Goal: Task Accomplishment & Management: Complete application form

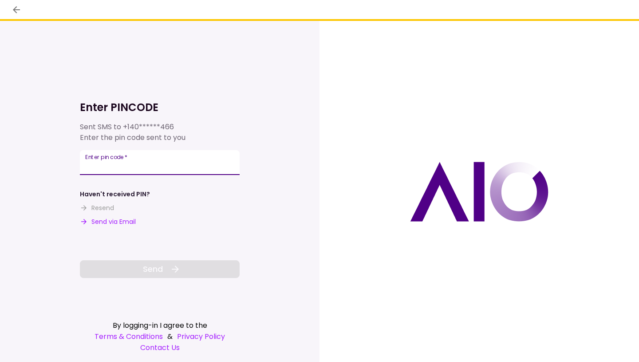
click at [154, 167] on input "Enter pin code   *" at bounding box center [160, 162] width 160 height 25
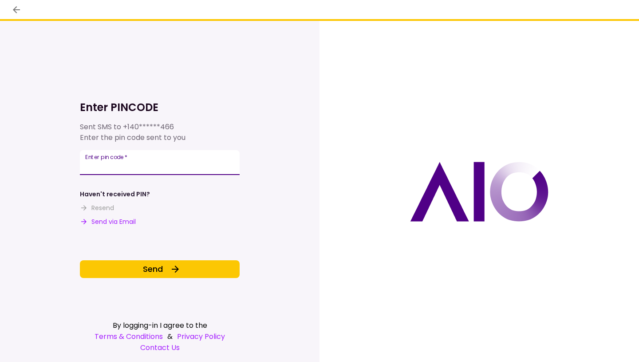
type input "******"
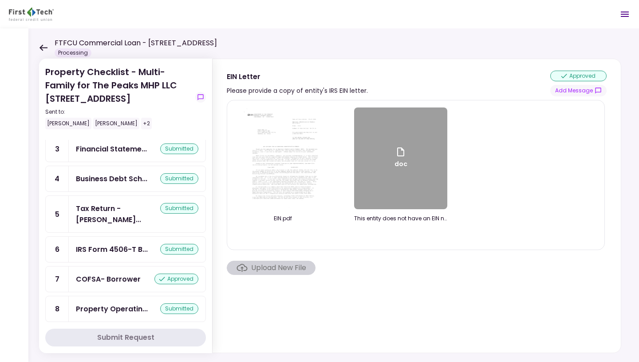
scroll to position [82, 0]
click at [118, 205] on div "Tax Return - [PERSON_NAME]..." at bounding box center [118, 213] width 84 height 22
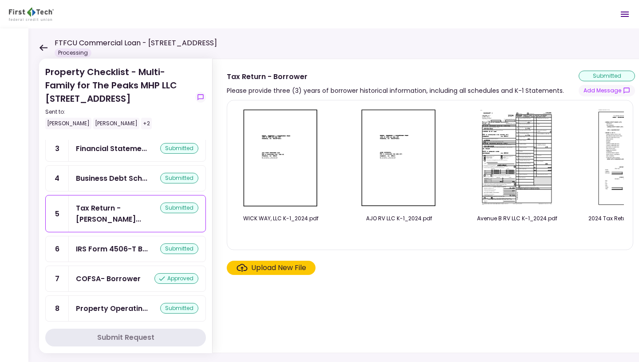
scroll to position [0, 2893]
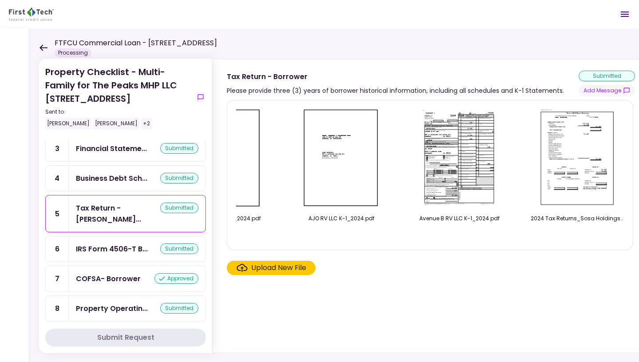
click at [285, 271] on div "Upload New File" at bounding box center [278, 267] width 55 height 11
click at [0, 0] on input "Upload New File" at bounding box center [0, 0] width 0 height 0
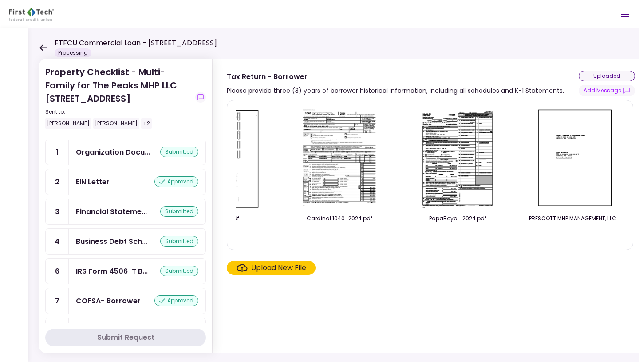
scroll to position [133, 0]
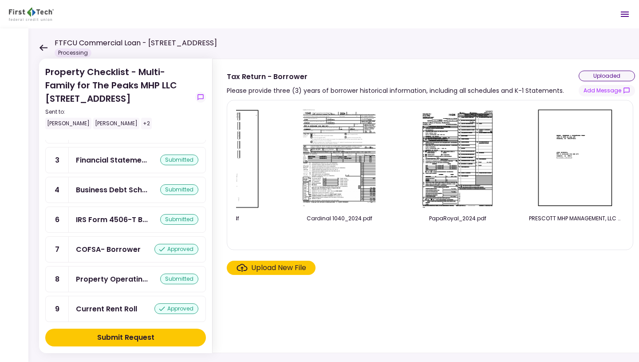
click at [274, 266] on div "Upload New File" at bounding box center [278, 267] width 55 height 11
click at [0, 0] on input "Upload New File" at bounding box center [0, 0] width 0 height 0
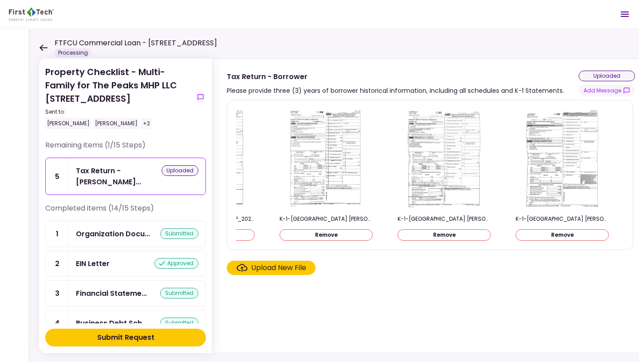
scroll to position [0, 195]
click at [146, 336] on div "Submit Request" at bounding box center [125, 337] width 57 height 11
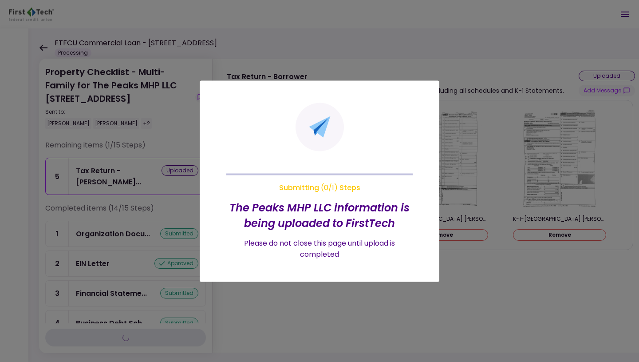
click at [367, 207] on h2 "The Peaks MHP LLC information is being uploaded to FirstTech" at bounding box center [319, 214] width 186 height 31
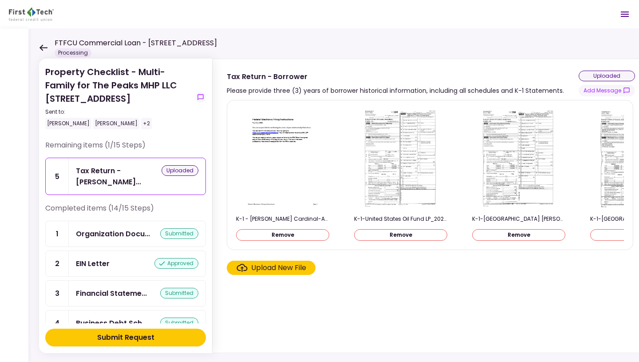
click at [93, 336] on button "Submit Request" at bounding box center [125, 337] width 161 height 18
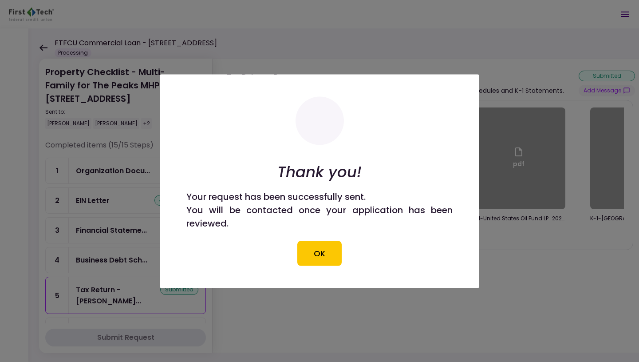
click at [319, 253] on button "OK" at bounding box center [319, 252] width 44 height 25
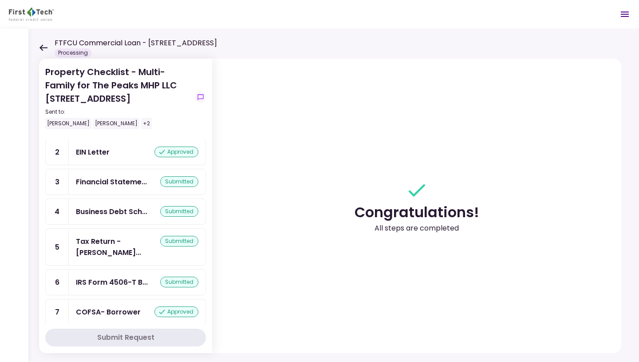
scroll to position [49, 0]
click at [128, 276] on div "IRS Form 4506-T B..." at bounding box center [112, 281] width 72 height 11
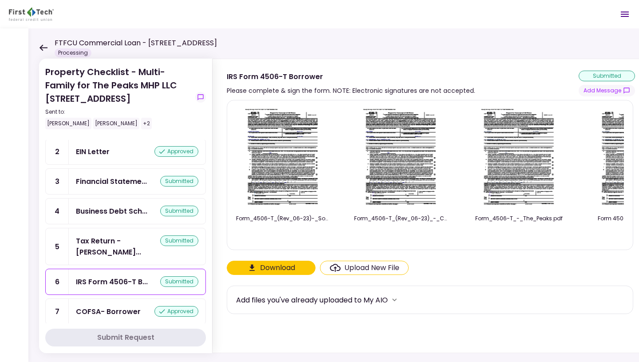
click at [281, 165] on img at bounding box center [282, 158] width 79 height 102
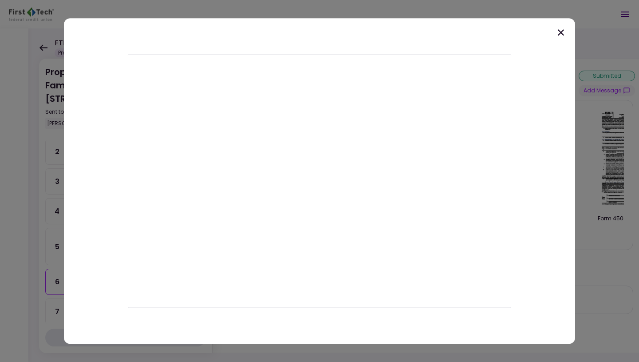
click at [561, 34] on icon at bounding box center [560, 32] width 11 height 11
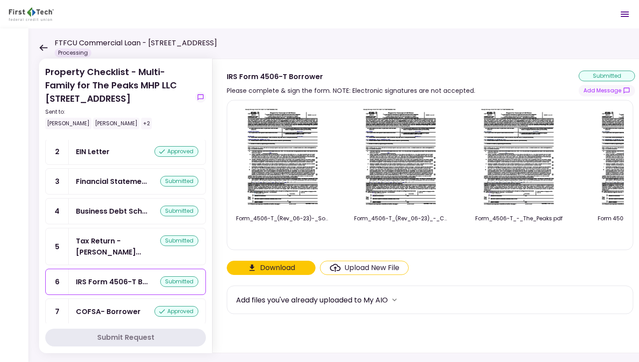
click at [392, 175] on img at bounding box center [400, 158] width 79 height 102
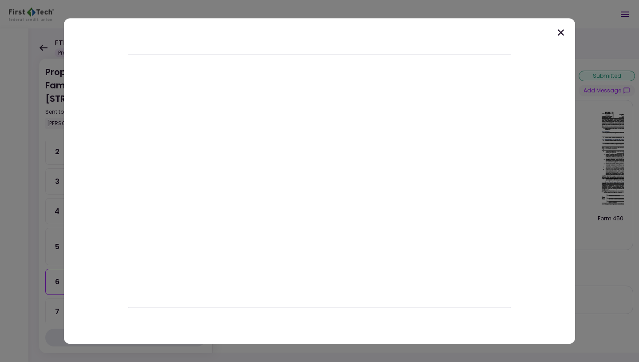
click at [565, 36] on icon at bounding box center [560, 32] width 11 height 11
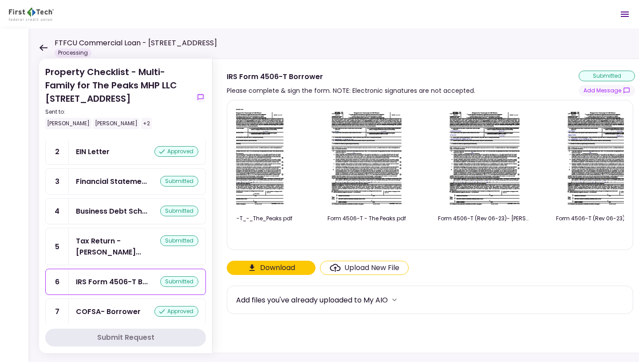
scroll to position [0, 297]
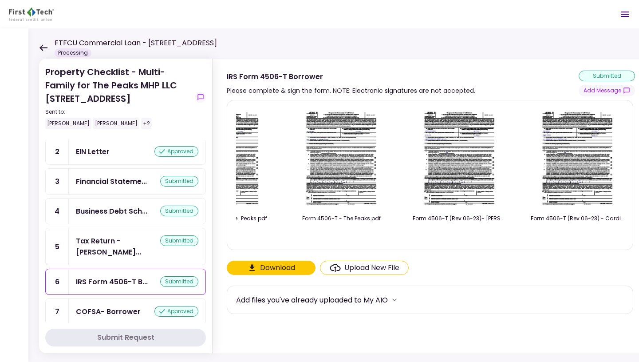
click at [468, 146] on img at bounding box center [459, 158] width 79 height 102
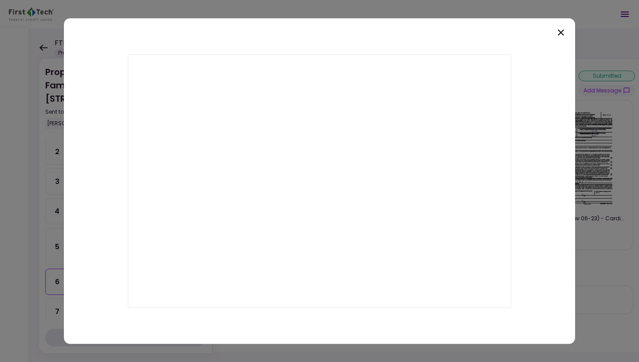
click at [562, 31] on icon at bounding box center [561, 32] width 6 height 6
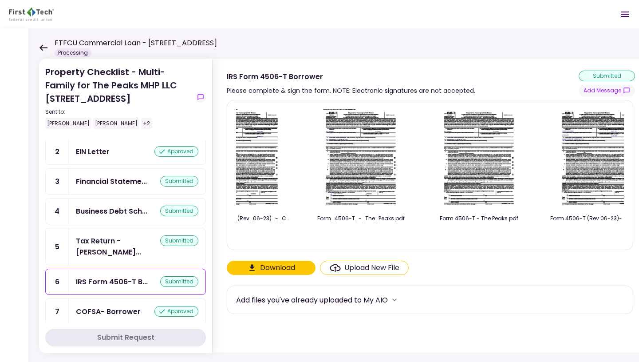
scroll to position [0, 158]
click at [352, 180] on img at bounding box center [360, 158] width 79 height 102
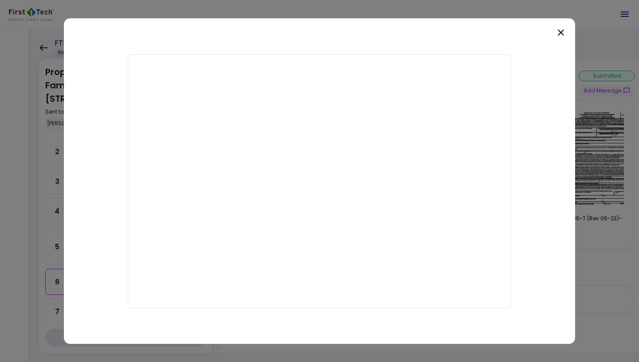
click at [560, 35] on icon at bounding box center [560, 32] width 11 height 11
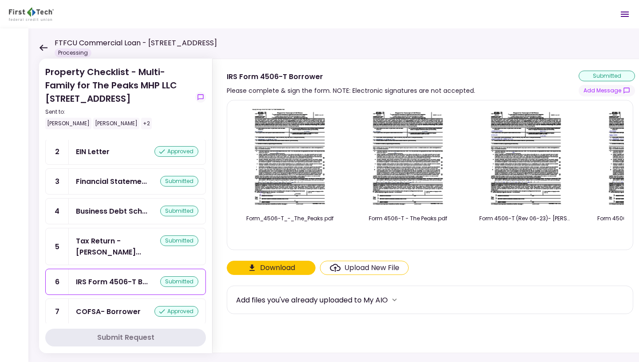
scroll to position [0, 231]
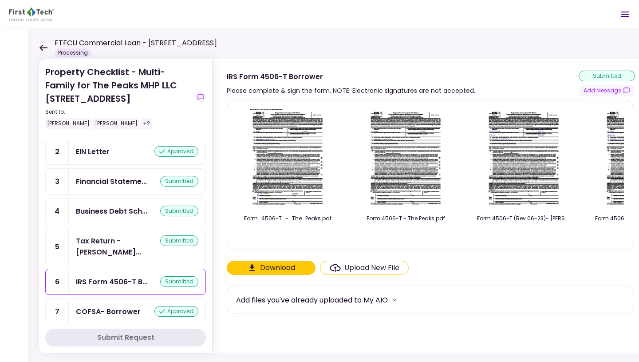
click at [398, 177] on img at bounding box center [405, 158] width 79 height 102
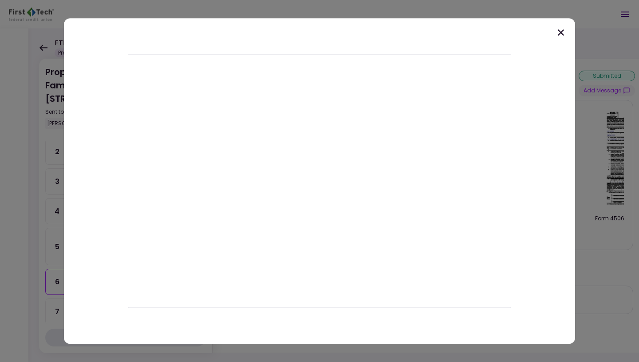
click at [566, 28] on icon at bounding box center [560, 32] width 11 height 11
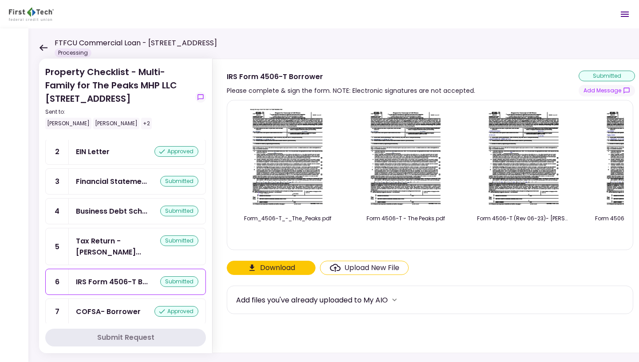
scroll to position [0, 297]
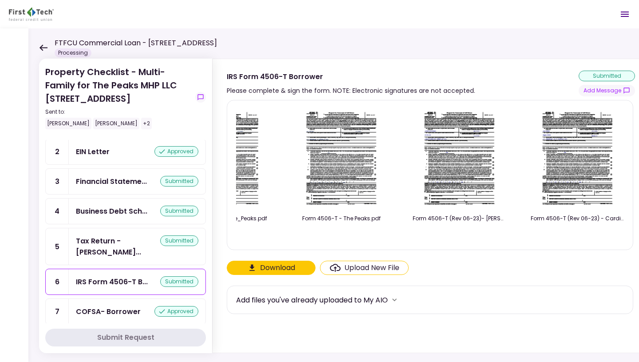
click at [455, 190] on img at bounding box center [459, 158] width 79 height 102
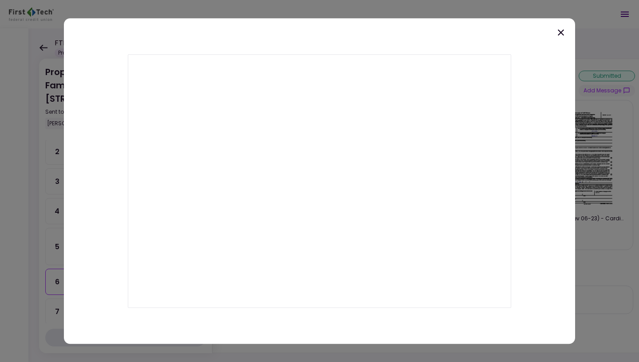
click at [564, 29] on icon at bounding box center [560, 32] width 11 height 11
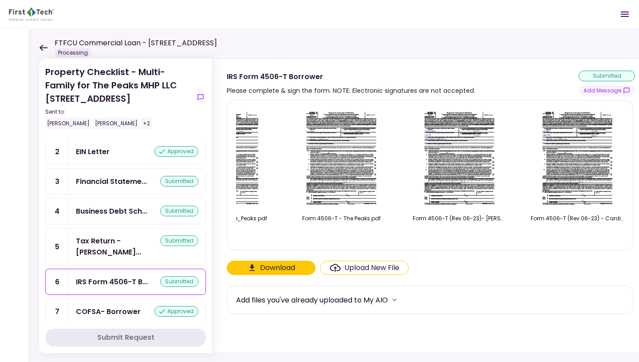
click at [571, 155] on img at bounding box center [577, 158] width 79 height 102
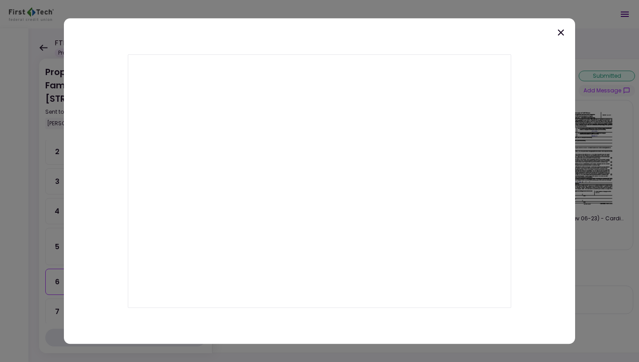
click at [561, 35] on icon at bounding box center [560, 32] width 11 height 11
